Goal: Check status: Check status

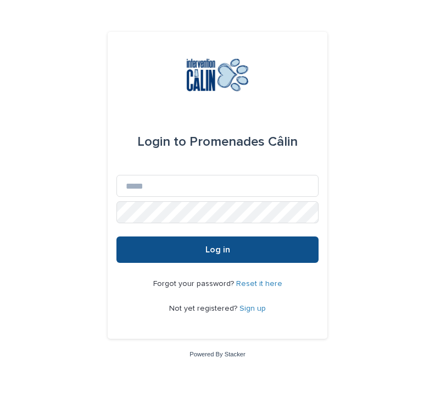
scroll to position [95, 0]
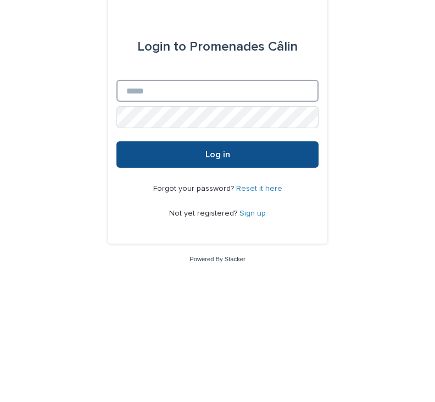
type input "**********"
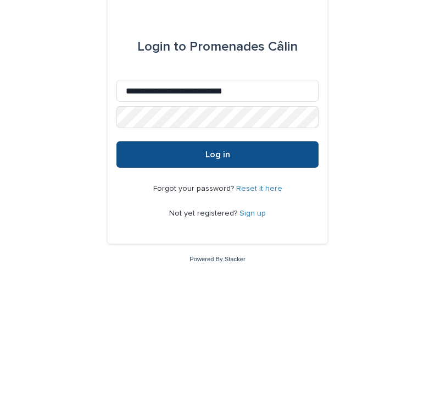
click at [218, 236] on button "Log in" at bounding box center [218, 249] width 202 height 26
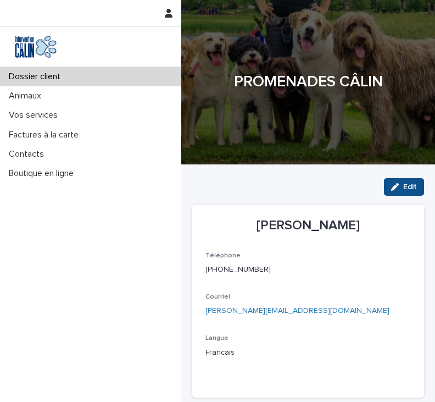
click at [52, 118] on p "Vos services" at bounding box center [35, 115] width 62 height 10
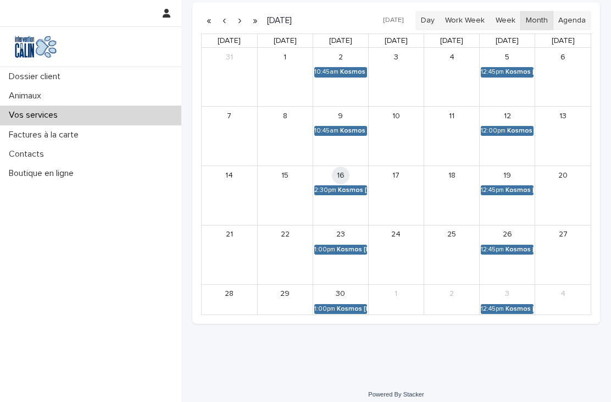
scroll to position [271, 0]
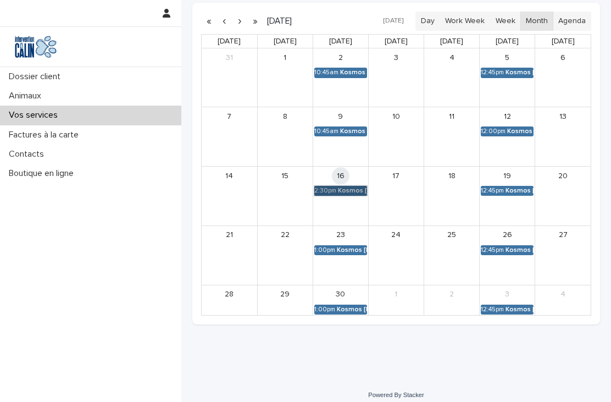
click at [351, 190] on link "2:30pm Kosmos [PERSON_NAME]" at bounding box center [340, 191] width 53 height 10
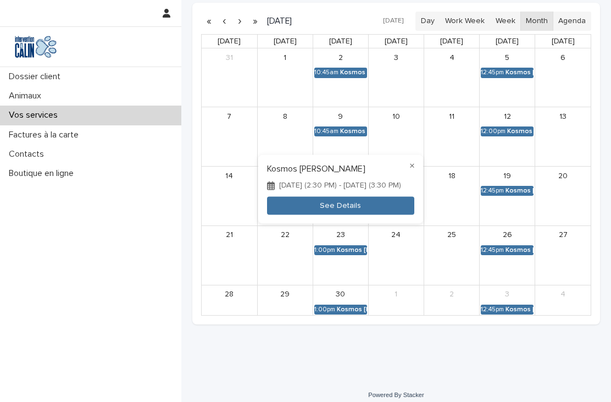
click at [375, 209] on button "See Details" at bounding box center [340, 206] width 147 height 18
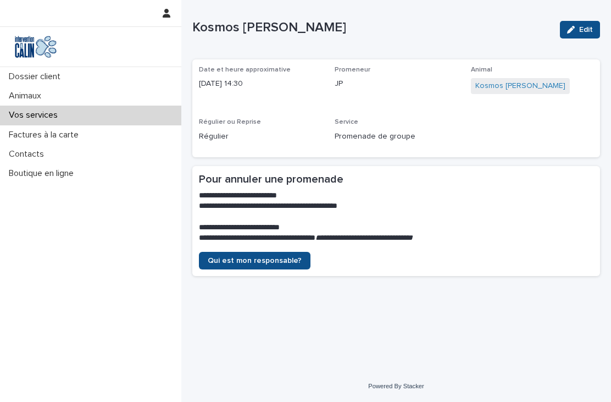
click at [111, 113] on div "Vos services" at bounding box center [90, 115] width 181 height 19
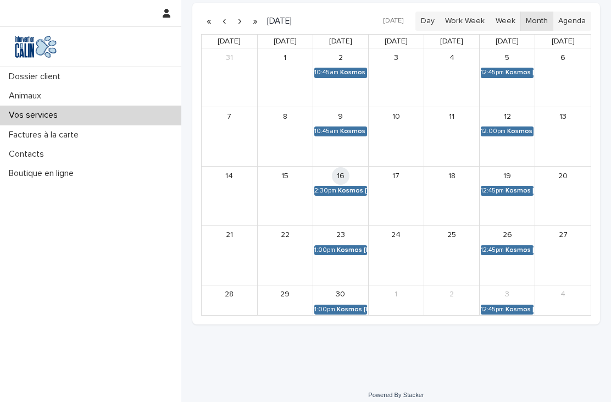
scroll to position [271, 0]
